Goal: Communication & Community: Answer question/provide support

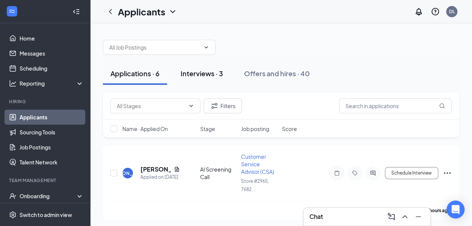
click at [206, 74] on div "Interviews · 3" at bounding box center [202, 73] width 42 height 9
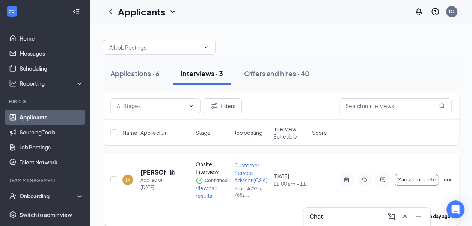
click at [448, 178] on icon "Ellipses" at bounding box center [447, 179] width 9 height 9
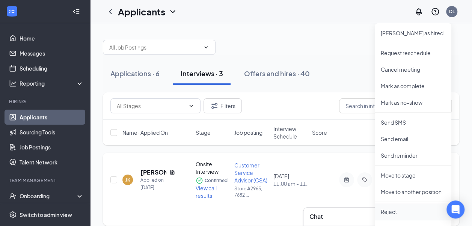
click at [390, 214] on p "Reject" at bounding box center [413, 212] width 65 height 8
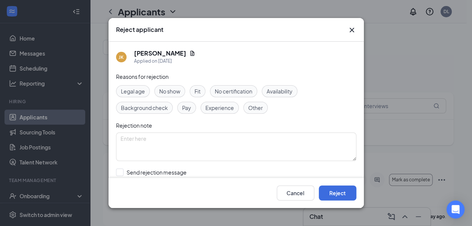
click at [349, 29] on icon "Cross" at bounding box center [352, 30] width 9 height 9
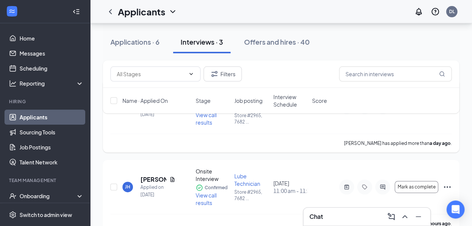
scroll to position [75, 0]
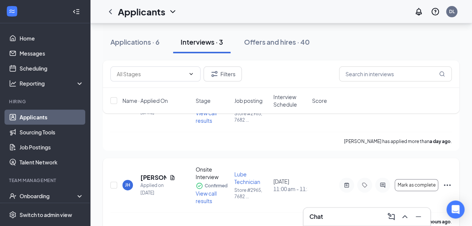
click at [452, 184] on div "[PERSON_NAME] [PERSON_NAME] Applied on [DATE] Onsite Interview Confirmed View c…" at bounding box center [281, 194] width 357 height 73
click at [422, 185] on span "Mark as complete" at bounding box center [417, 185] width 38 height 5
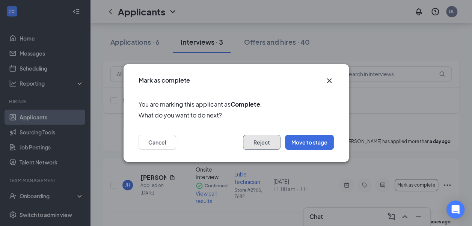
click at [246, 141] on button "Reject" at bounding box center [262, 142] width 38 height 15
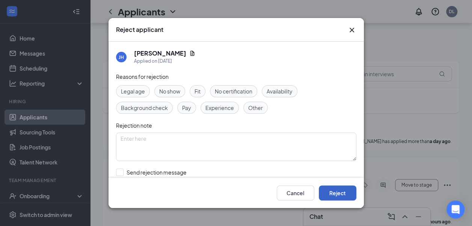
click at [332, 189] on button "Reject" at bounding box center [338, 193] width 38 height 15
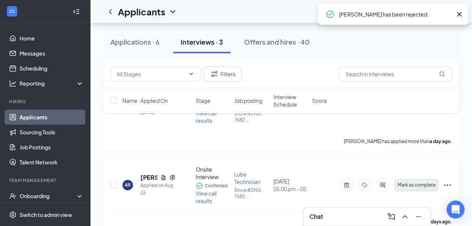
scroll to position [88, 0]
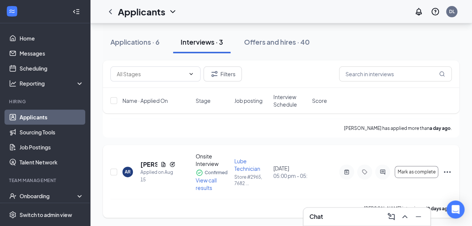
click at [450, 171] on icon "Ellipses" at bounding box center [447, 172] width 9 height 9
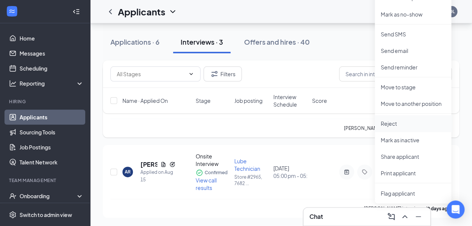
click at [384, 119] on li "Reject" at bounding box center [413, 123] width 77 height 17
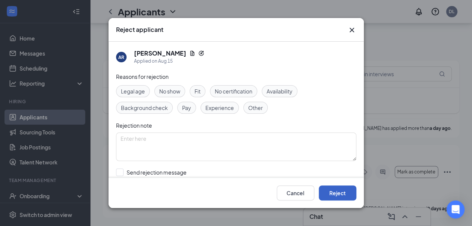
click at [342, 195] on button "Reject" at bounding box center [338, 193] width 38 height 15
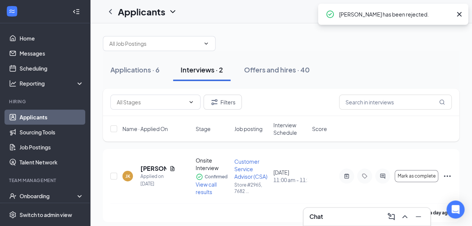
scroll to position [0, 0]
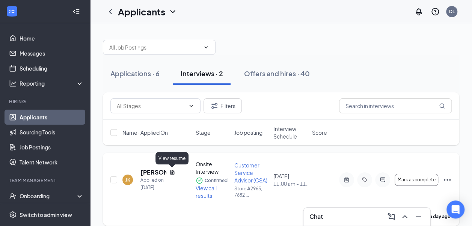
click at [172, 170] on icon "Document" at bounding box center [172, 172] width 6 height 6
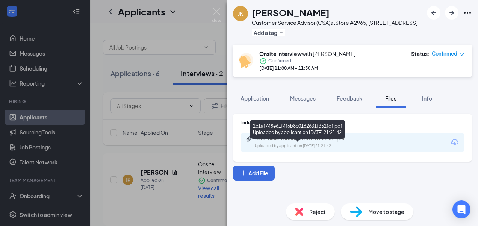
click at [319, 149] on div "Uploaded by applicant on [DATE] 21:21:42" at bounding box center [311, 146] width 113 height 6
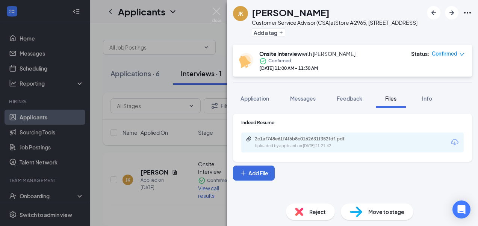
click at [316, 211] on span "Reject" at bounding box center [317, 212] width 17 height 8
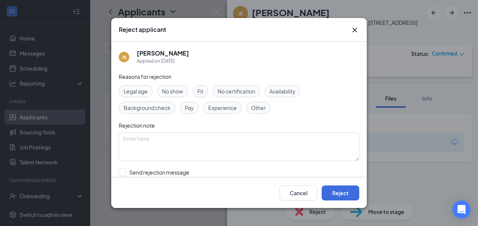
click at [355, 29] on icon "Cross" at bounding box center [354, 30] width 9 height 9
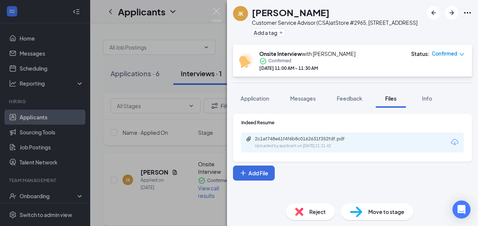
click at [164, 164] on div "[PERSON_NAME] [PERSON_NAME] Customer Service Advisor (CSA) at Store #2965, [GEO…" at bounding box center [239, 113] width 478 height 226
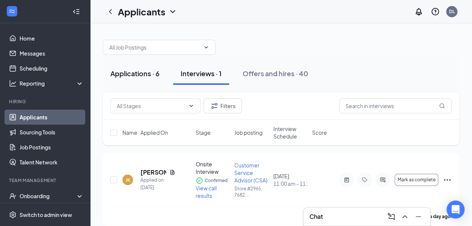
click at [145, 75] on div "Applications · 6" at bounding box center [134, 73] width 49 height 9
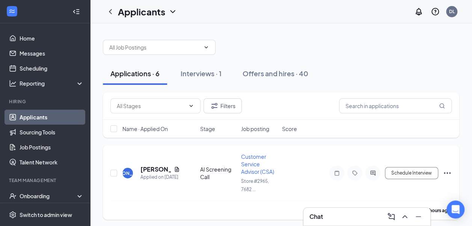
click at [452, 173] on div "JA [PERSON_NAME] Applied on [DATE] AI Screening Call Customer Service Advisor (…" at bounding box center [281, 182] width 357 height 74
click at [443, 167] on div "Schedule Interview" at bounding box center [384, 173] width 135 height 15
click at [445, 171] on icon "Ellipses" at bounding box center [447, 173] width 9 height 9
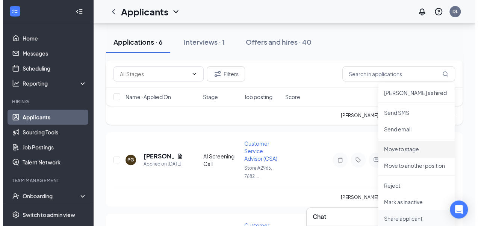
scroll to position [113, 0]
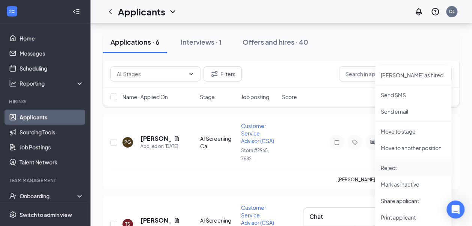
click at [393, 169] on p "Reject" at bounding box center [413, 168] width 65 height 8
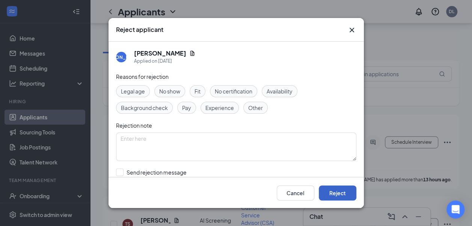
click at [334, 192] on button "Reject" at bounding box center [338, 193] width 38 height 15
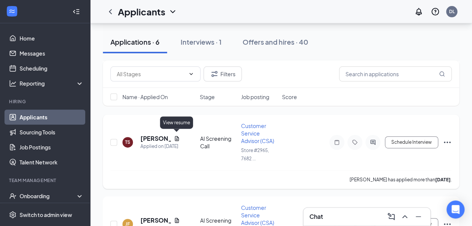
click at [177, 136] on icon "Document" at bounding box center [177, 139] width 6 height 6
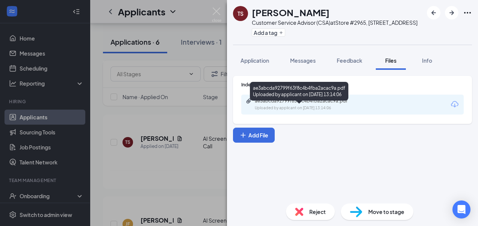
click at [260, 104] on div "ae3abcda92799f63f8c4b4fba2acac9a.pdf" at bounding box center [307, 101] width 105 height 6
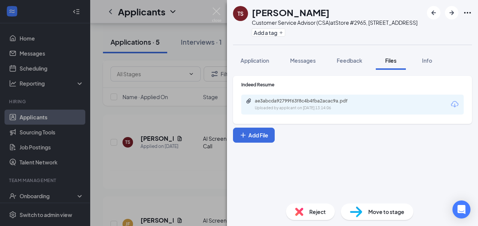
click at [313, 213] on span "Reject" at bounding box center [317, 212] width 17 height 8
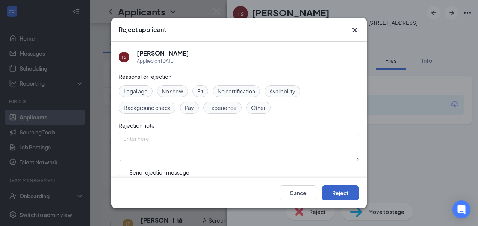
click at [338, 194] on button "Reject" at bounding box center [341, 193] width 38 height 15
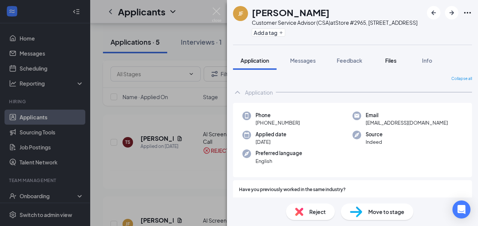
click at [390, 64] on span "Files" at bounding box center [390, 60] width 11 height 7
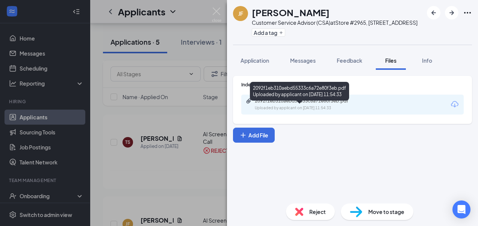
click at [294, 111] on div "2092f1eb310aebd55333c6a72e80f3eb.pdf Uploaded by applicant on [DATE] 11:54:33" at bounding box center [307, 104] width 122 height 13
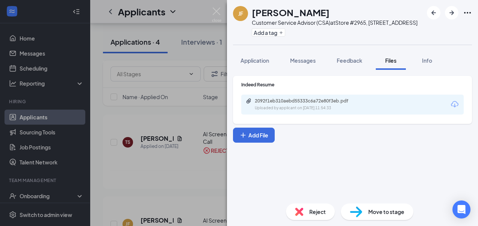
click at [307, 219] on div "Reject" at bounding box center [310, 212] width 49 height 17
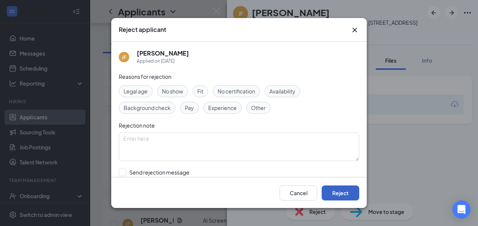
click at [345, 190] on button "Reject" at bounding box center [341, 193] width 38 height 15
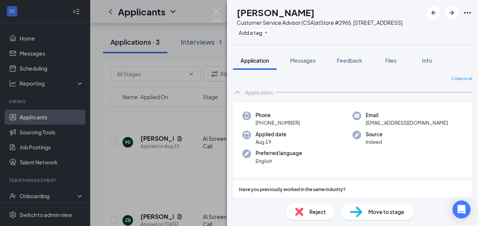
click at [315, 212] on span "Reject" at bounding box center [317, 212] width 17 height 8
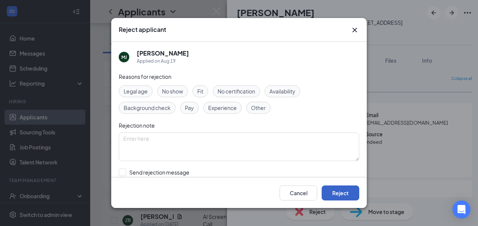
click at [342, 187] on button "Reject" at bounding box center [341, 193] width 38 height 15
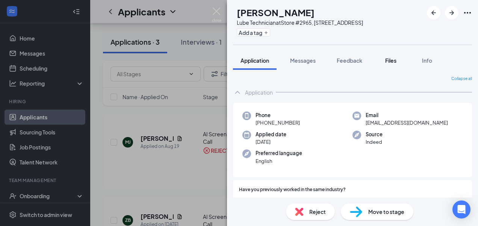
click at [391, 64] on span "Files" at bounding box center [390, 60] width 11 height 7
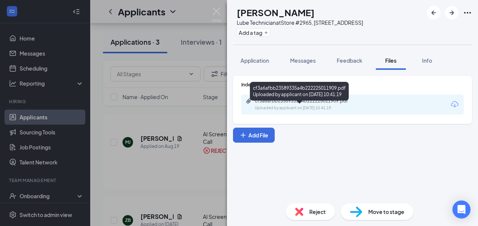
click at [286, 111] on div "Uploaded by applicant on [DATE] 10:41:19" at bounding box center [311, 108] width 113 height 6
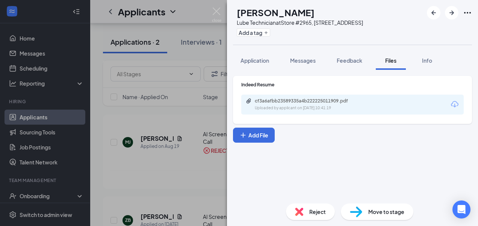
click at [318, 210] on span "Reject" at bounding box center [317, 212] width 17 height 8
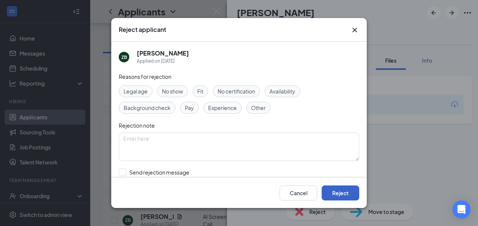
click at [336, 189] on button "Reject" at bounding box center [341, 193] width 38 height 15
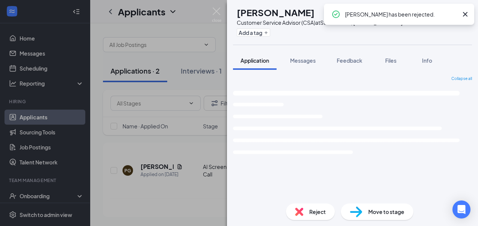
scroll to position [1, 0]
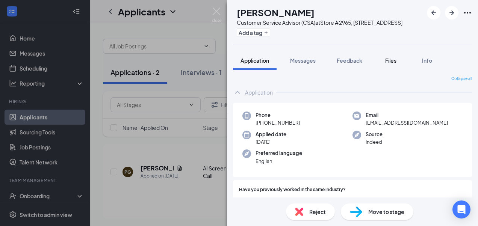
click at [387, 64] on div "Files" at bounding box center [390, 61] width 15 height 8
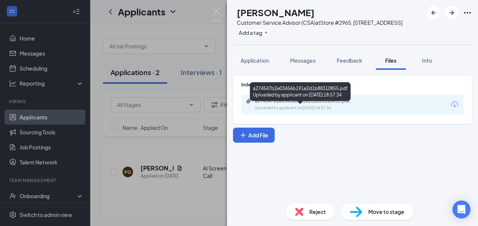
click at [288, 104] on div "a274547b2e03456b191e2d1b88310855.pdf" at bounding box center [307, 101] width 105 height 6
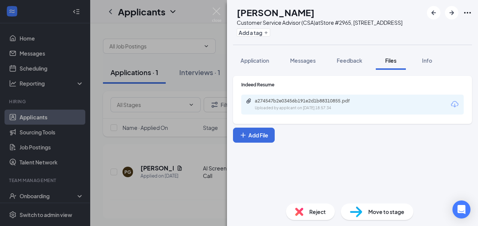
click at [309, 208] on span "Reject" at bounding box center [317, 212] width 17 height 8
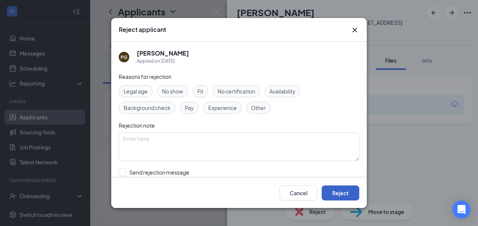
click at [335, 196] on button "Reject" at bounding box center [341, 193] width 38 height 15
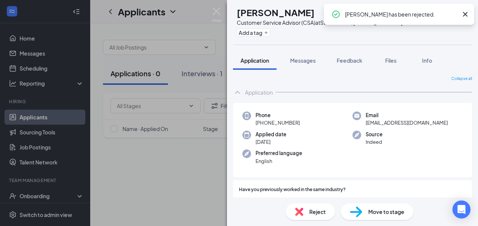
click at [208, 11] on div "PG [PERSON_NAME] Customer Service Advisor (CSA) at Store #2965, [STREET_ADDRESS…" at bounding box center [239, 113] width 478 height 226
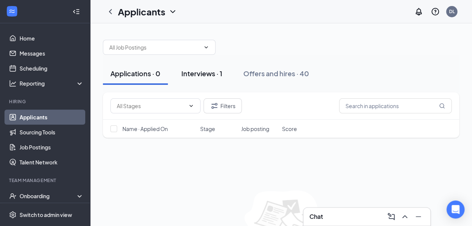
click at [203, 74] on div "Interviews · 1" at bounding box center [201, 73] width 41 height 9
click at [204, 71] on div "Interviews · 1" at bounding box center [201, 73] width 41 height 9
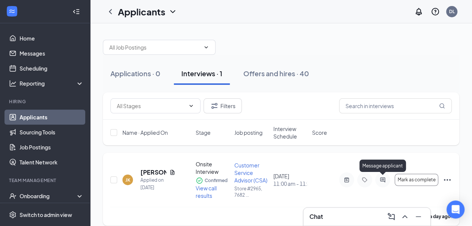
click at [381, 179] on icon "ActiveChat" at bounding box center [382, 180] width 9 height 6
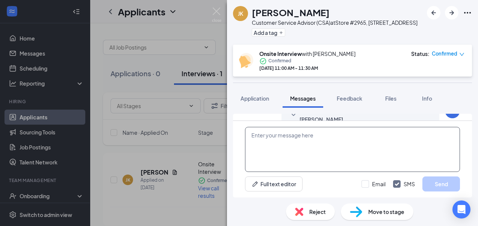
scroll to position [350, 0]
click at [289, 142] on textarea at bounding box center [352, 149] width 215 height 45
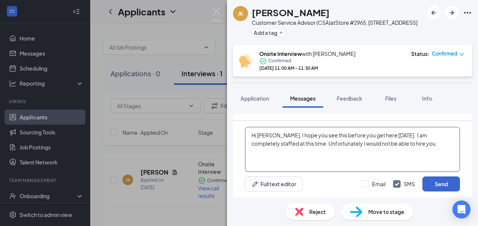
type textarea "Hi Jessica, I hope you see this before you get here today. I am completely staf…"
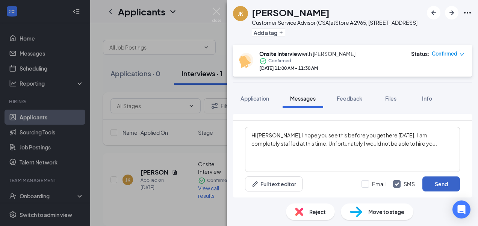
click at [438, 184] on button "Send" at bounding box center [441, 184] width 38 height 15
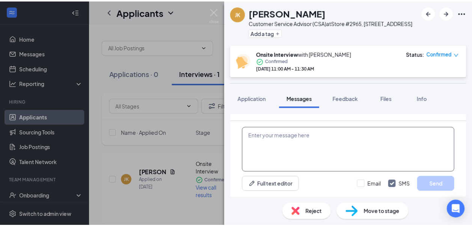
scroll to position [415, 0]
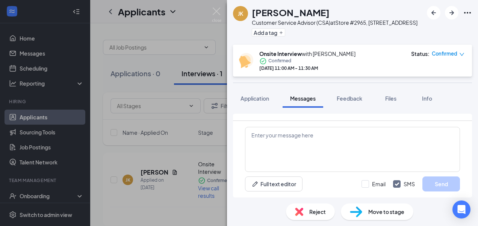
click at [303, 212] on div "Reject" at bounding box center [310, 212] width 49 height 17
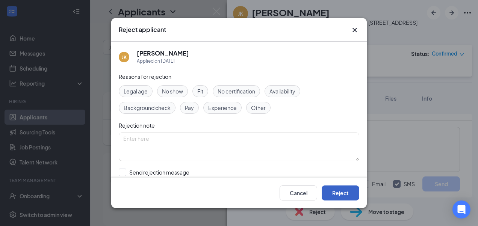
click at [334, 192] on button "Reject" at bounding box center [341, 193] width 38 height 15
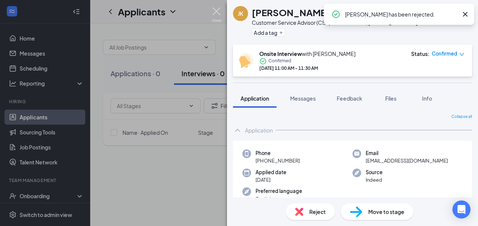
click at [218, 10] on img at bounding box center [216, 15] width 9 height 15
